Goal: Find specific page/section

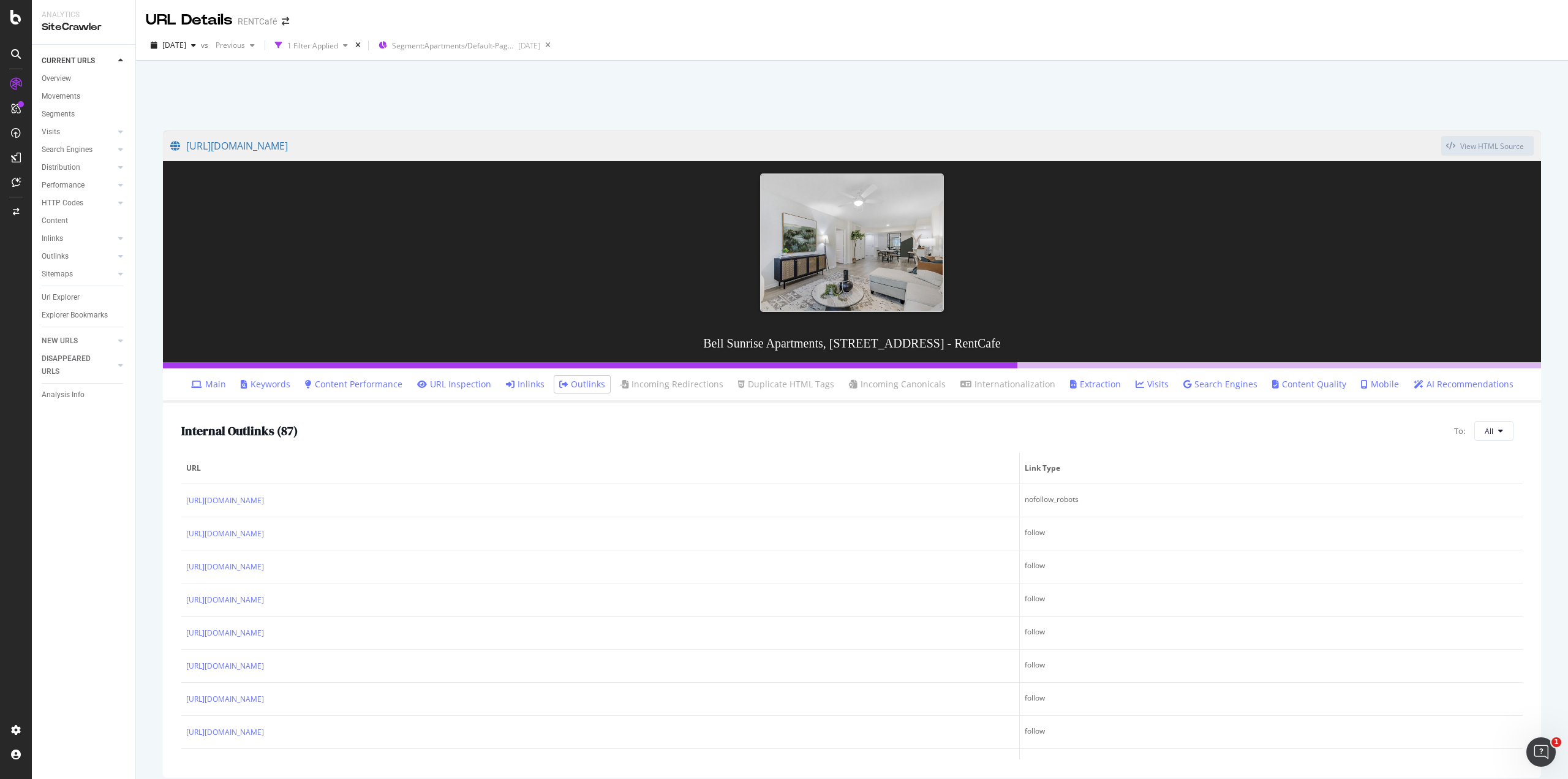
scroll to position [1735, 0]
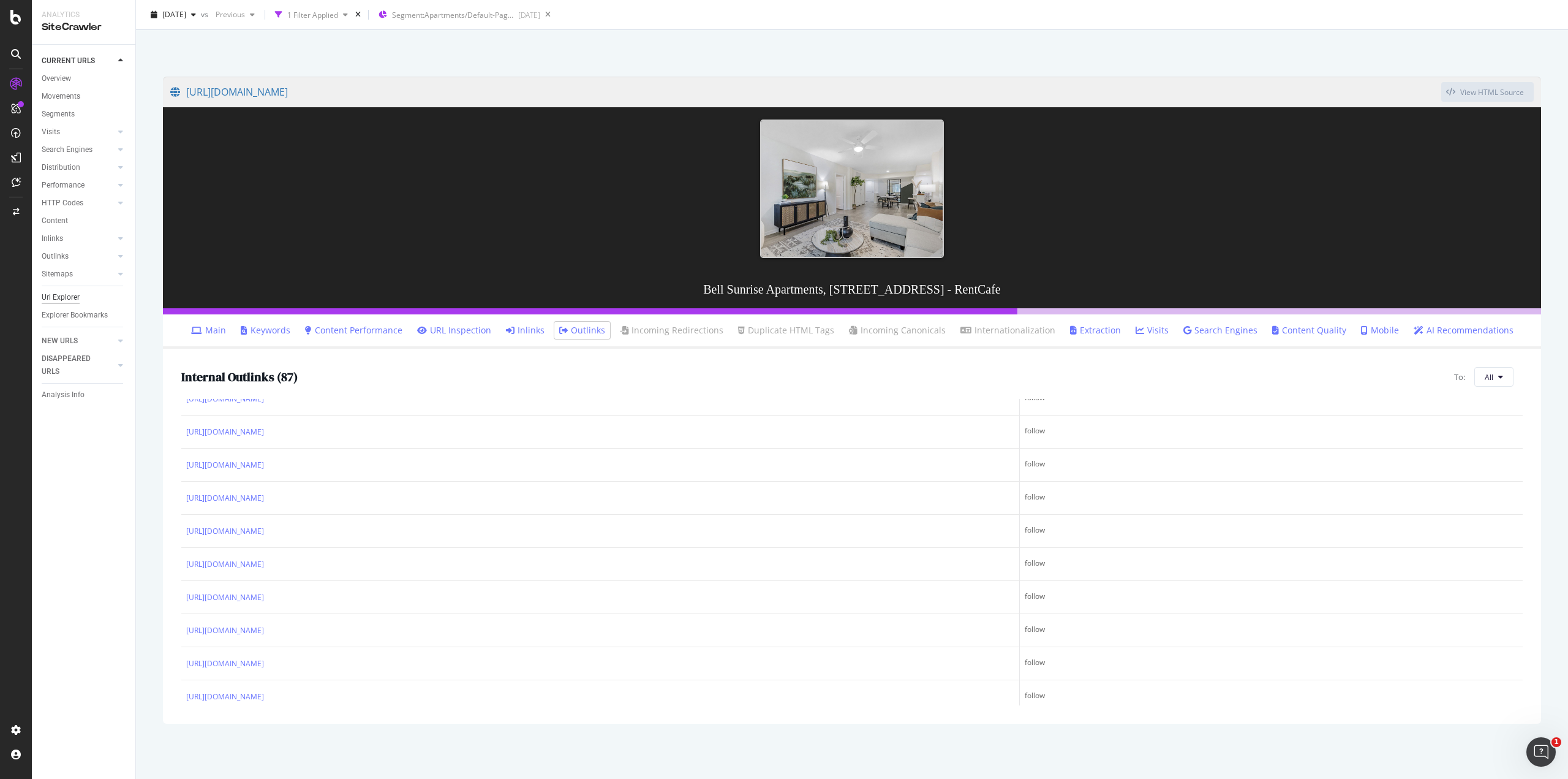
click at [56, 298] on div "Url Explorer" at bounding box center [60, 297] width 38 height 13
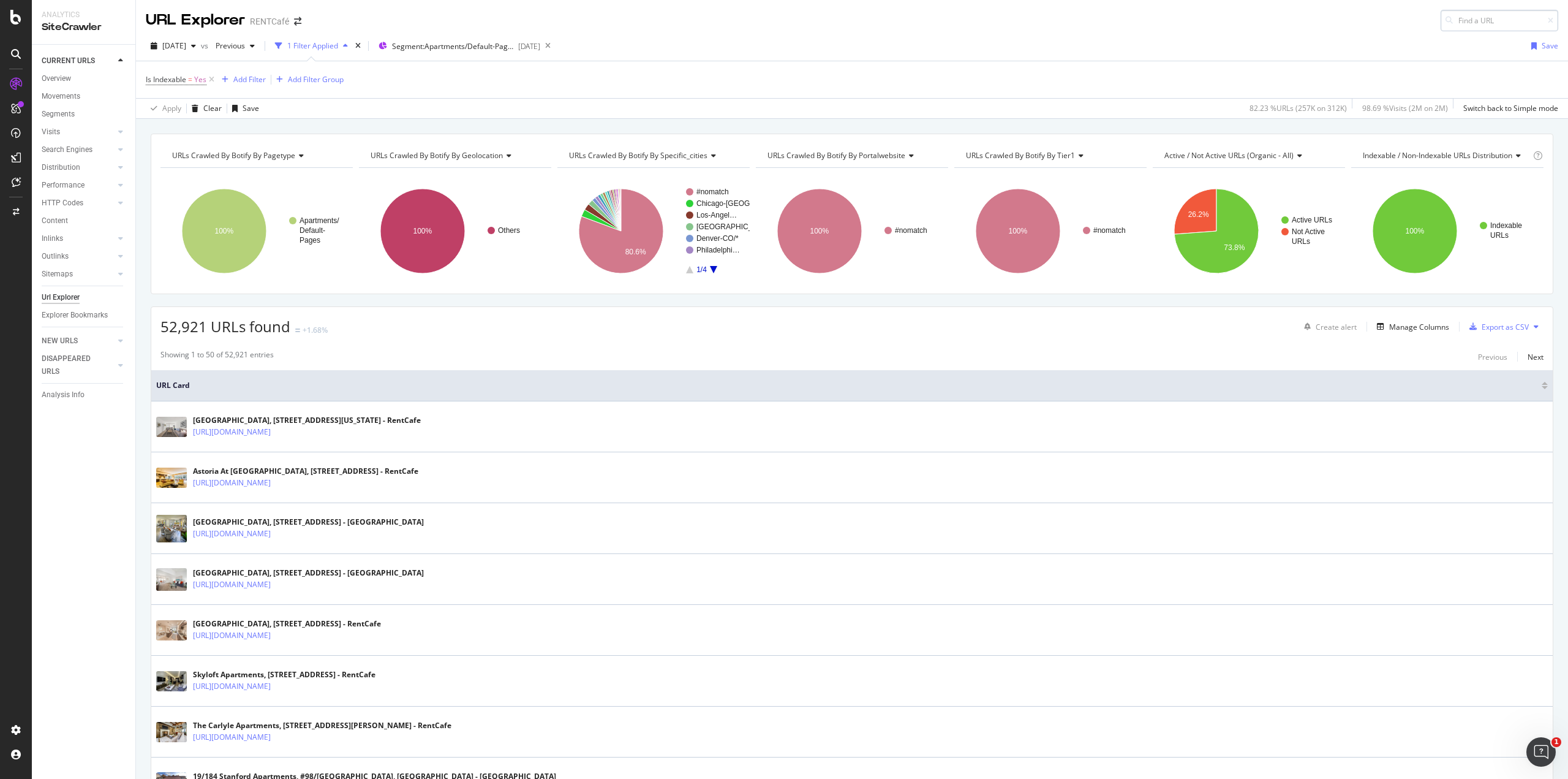
click at [1457, 21] on input at bounding box center [1499, 20] width 118 height 21
type input "[URL][DOMAIN_NAME]"
click at [1040, 29] on div "URL Explorer RENTCafé [URL][DOMAIN_NAME]" at bounding box center [852, 15] width 1433 height 31
